Goal: Task Accomplishment & Management: Use online tool/utility

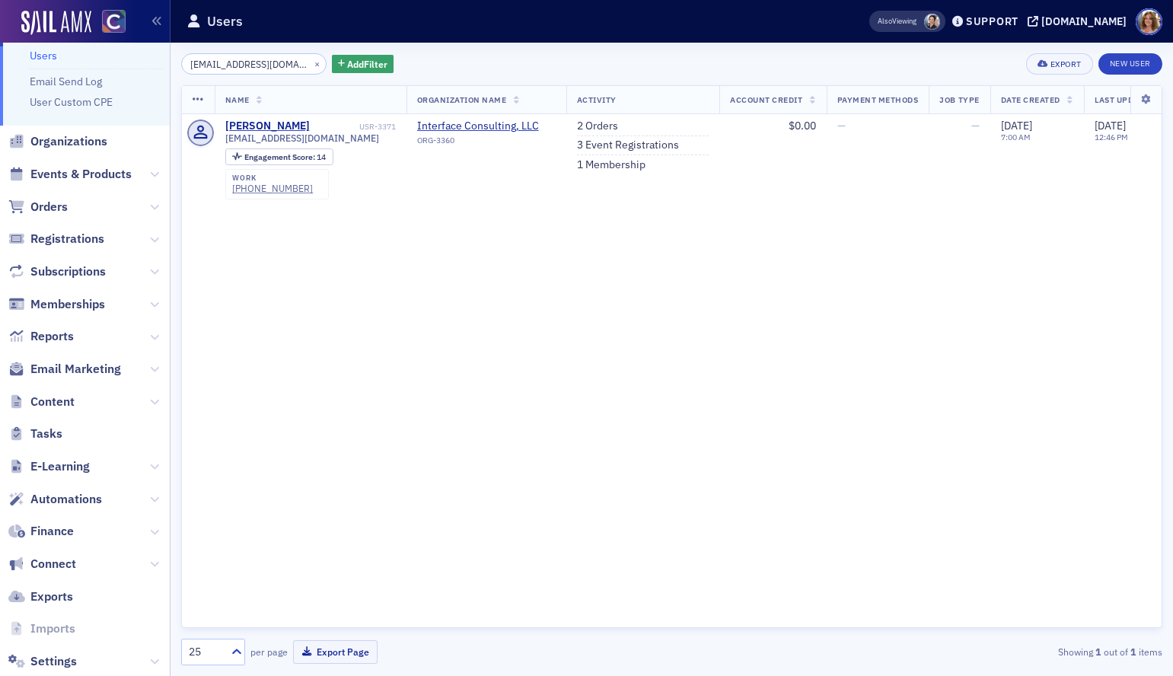
scroll to position [44, 0]
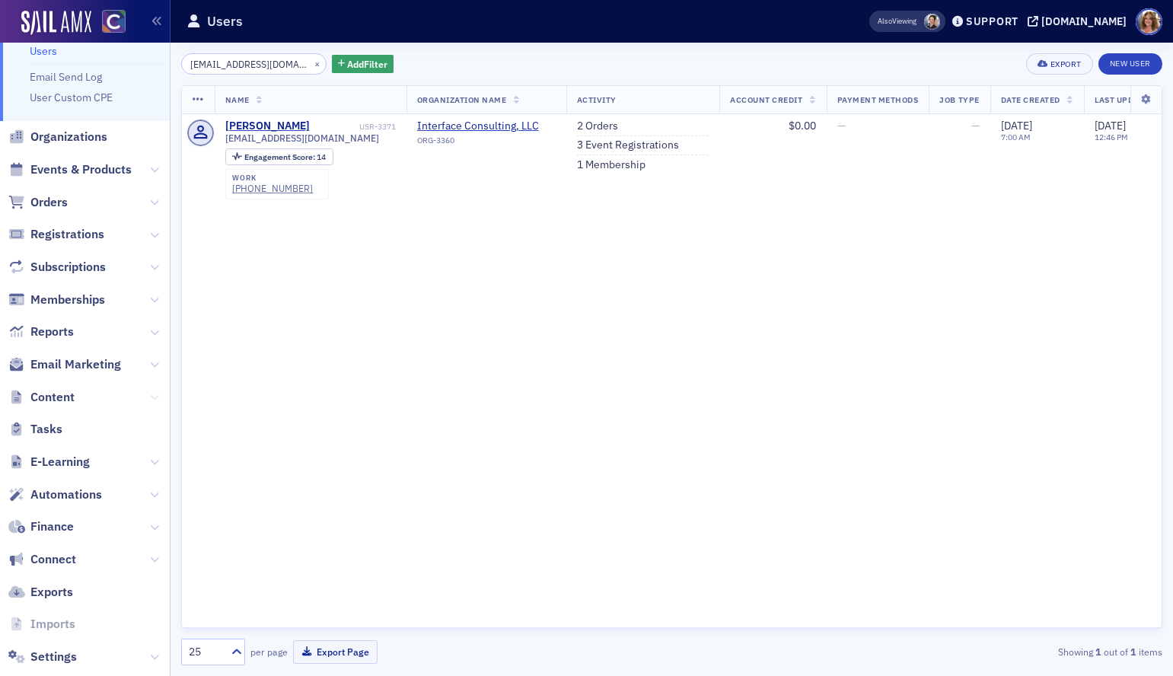
click at [154, 397] on icon at bounding box center [154, 397] width 9 height 9
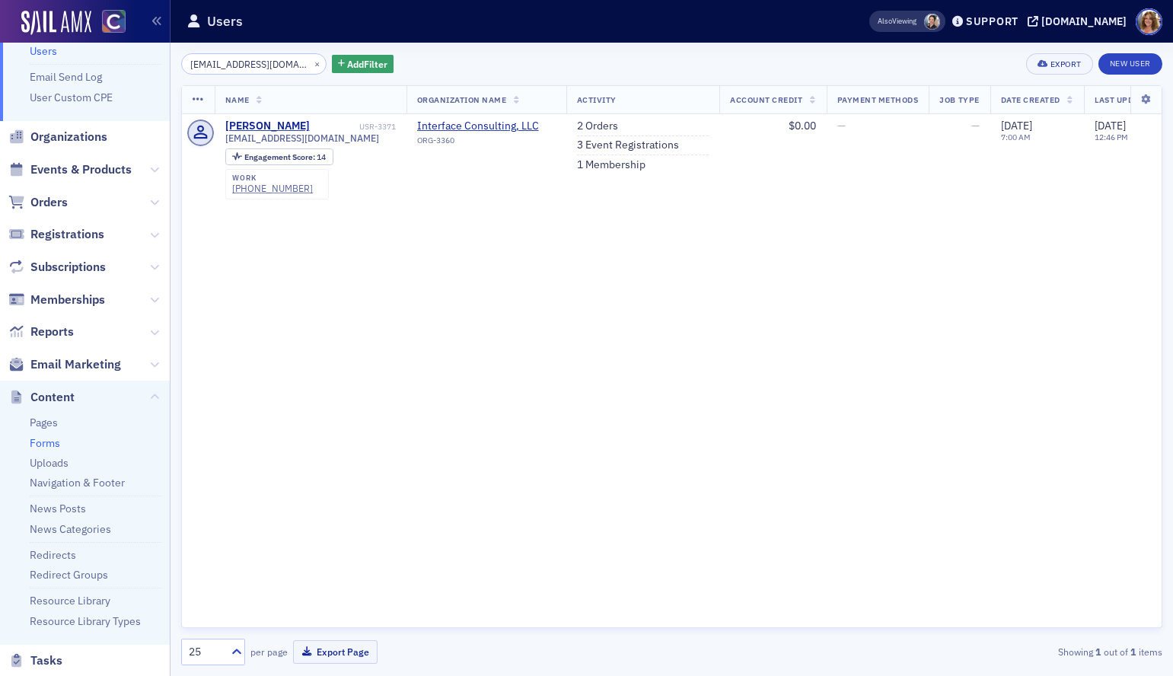
click at [45, 443] on link "Forms" at bounding box center [45, 443] width 30 height 14
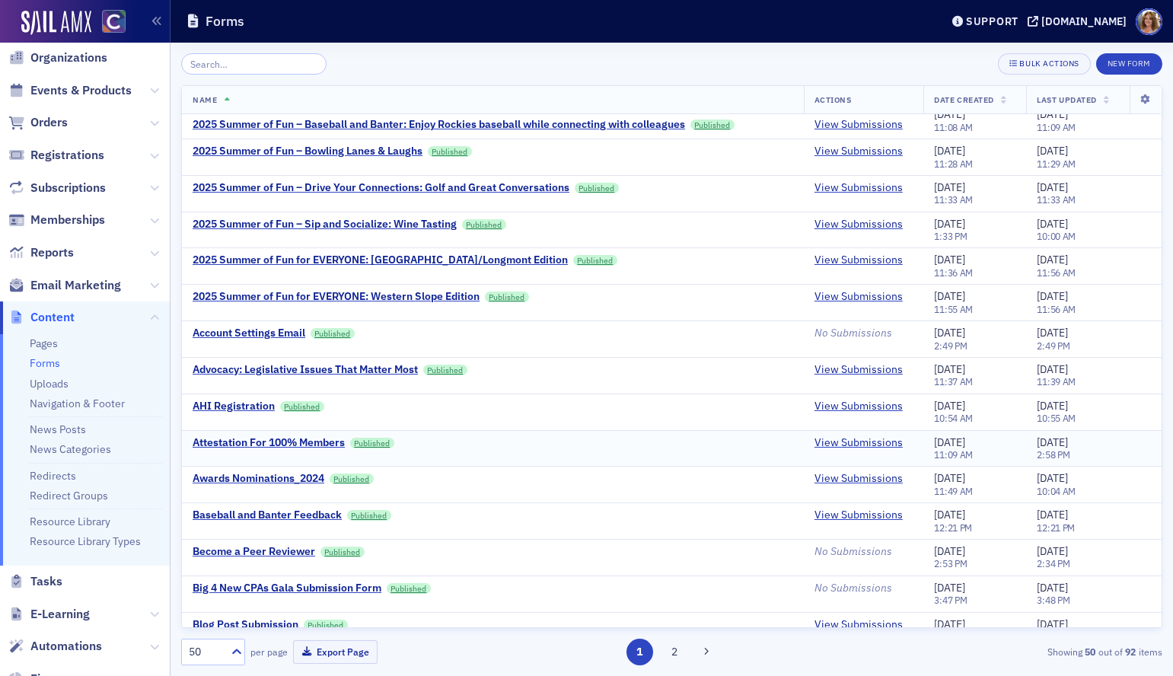
scroll to position [125, 0]
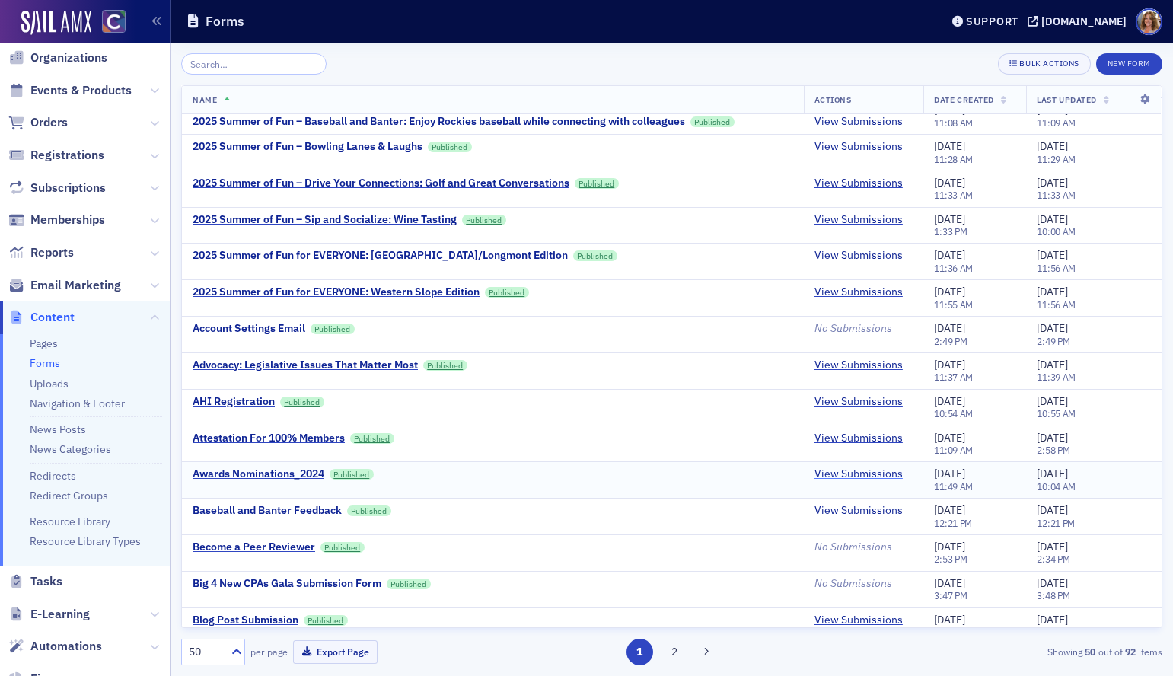
click at [868, 473] on link "View Submissions" at bounding box center [859, 475] width 88 height 14
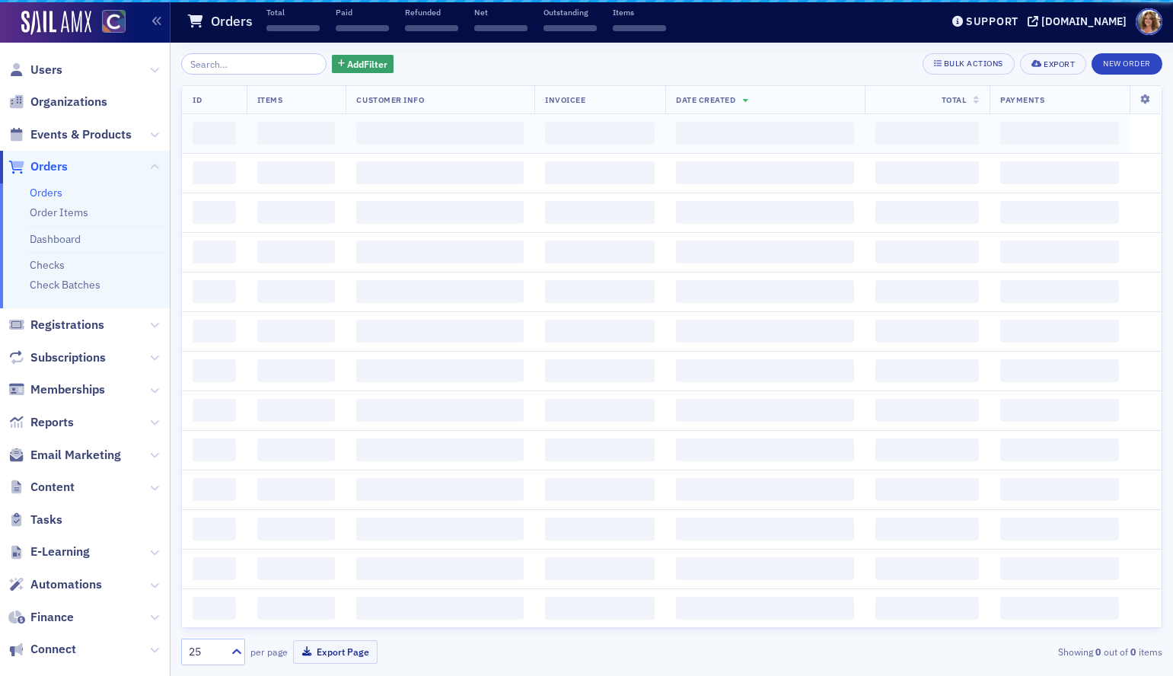
scroll to position [11, 0]
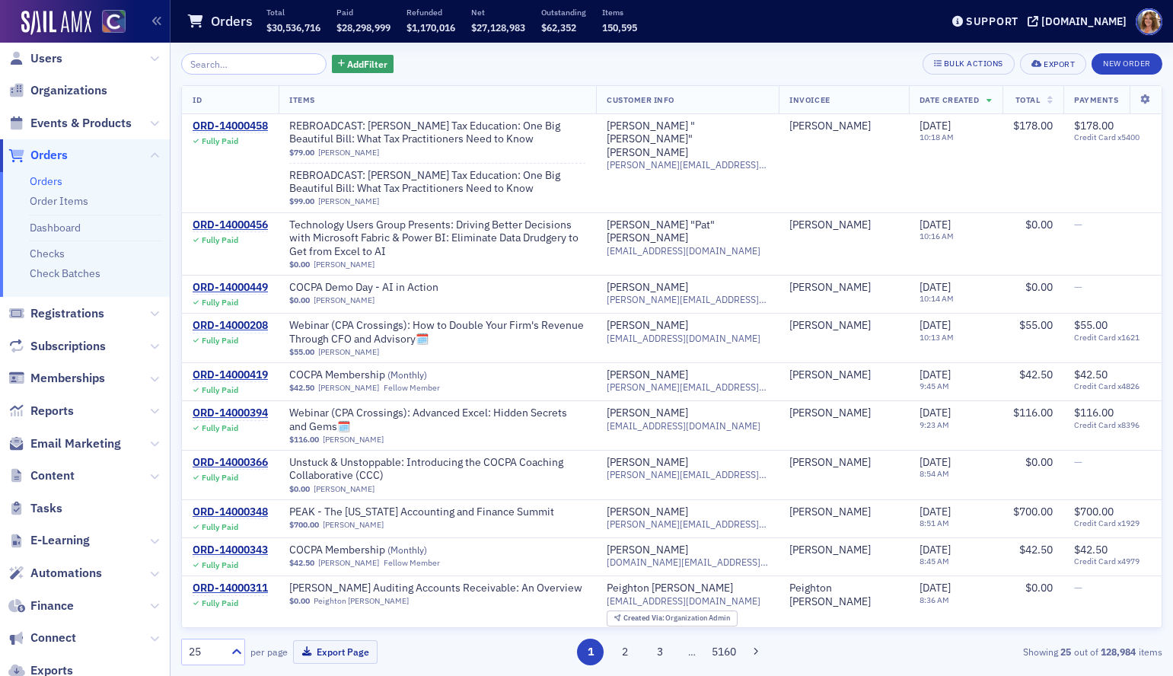
click at [250, 63] on input "search" at bounding box center [253, 63] width 145 height 21
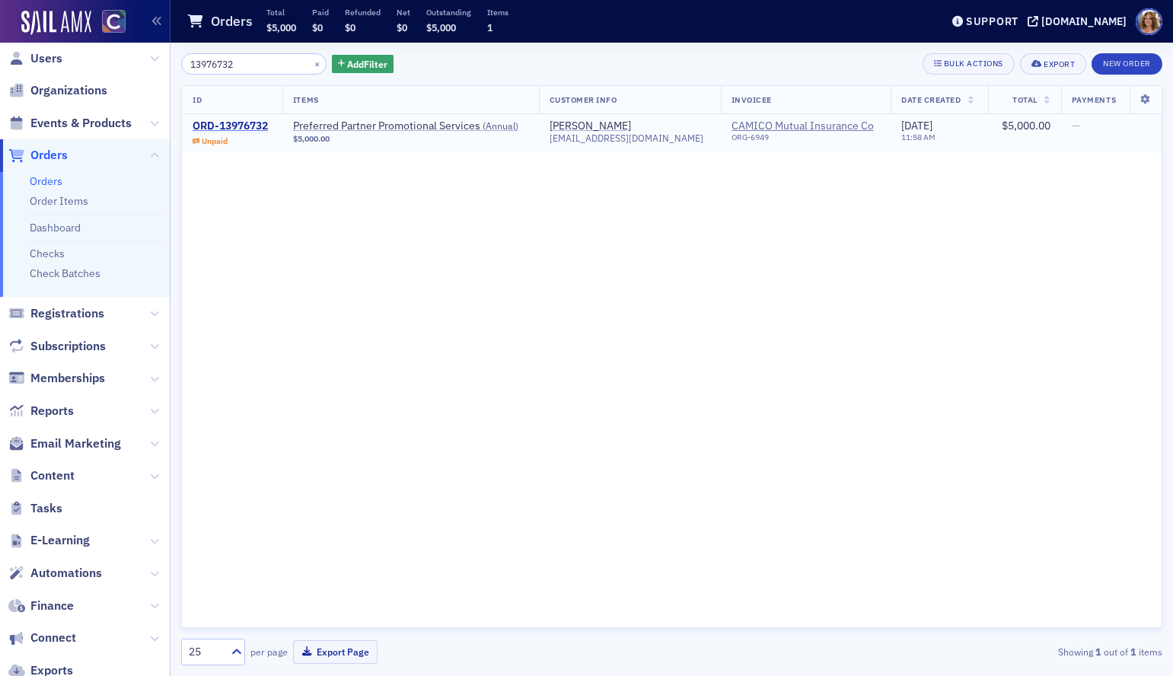
type input "13976732"
click at [221, 129] on div "ORD-13976732" at bounding box center [230, 127] width 75 height 14
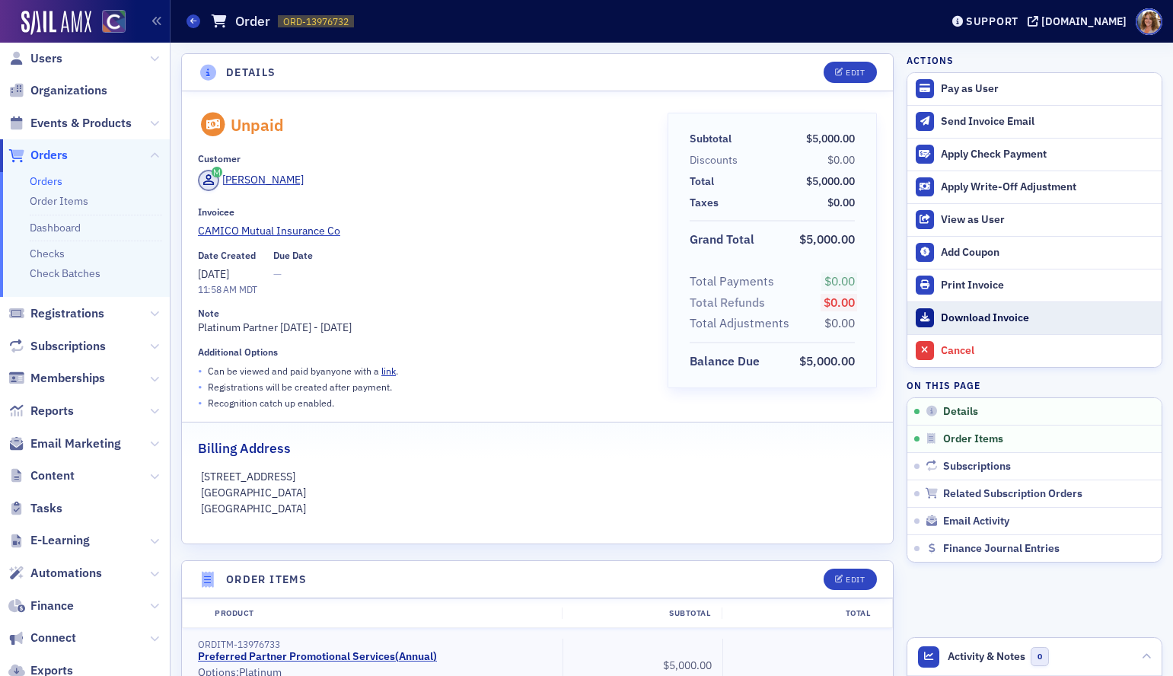
click at [976, 319] on div "Download Invoice" at bounding box center [1047, 318] width 213 height 14
